Goal: Find specific page/section: Find specific page/section

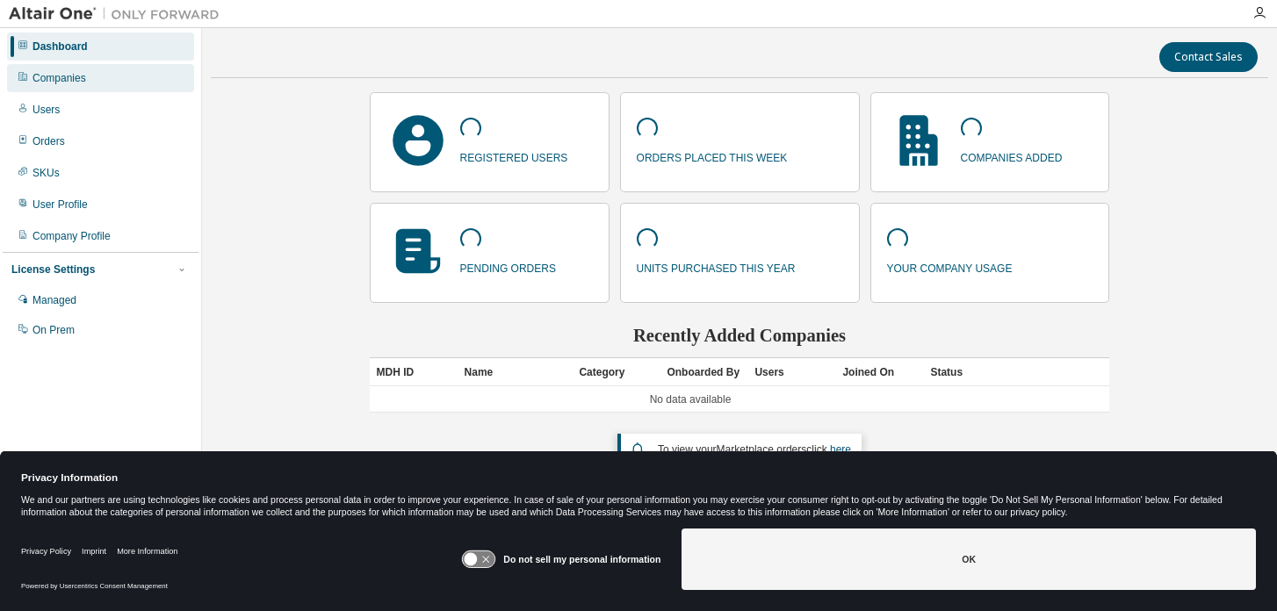
click at [90, 77] on div "Companies" at bounding box center [100, 78] width 187 height 28
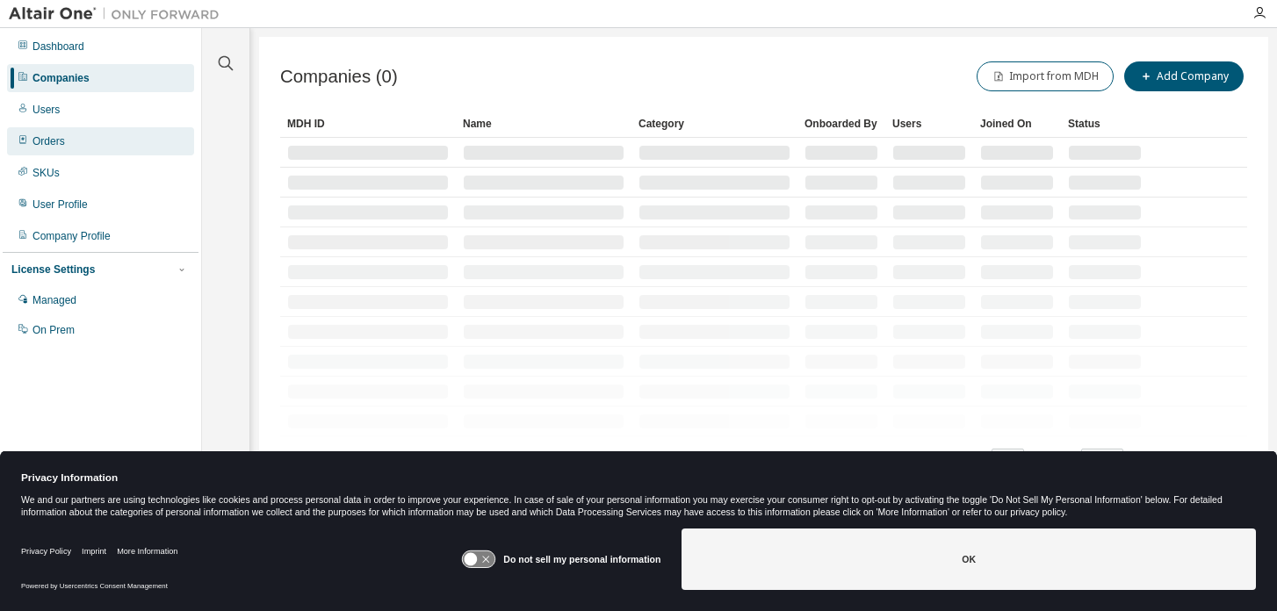
click at [83, 131] on div "Orders" at bounding box center [100, 141] width 187 height 28
